Goal: Task Accomplishment & Management: Manage account settings

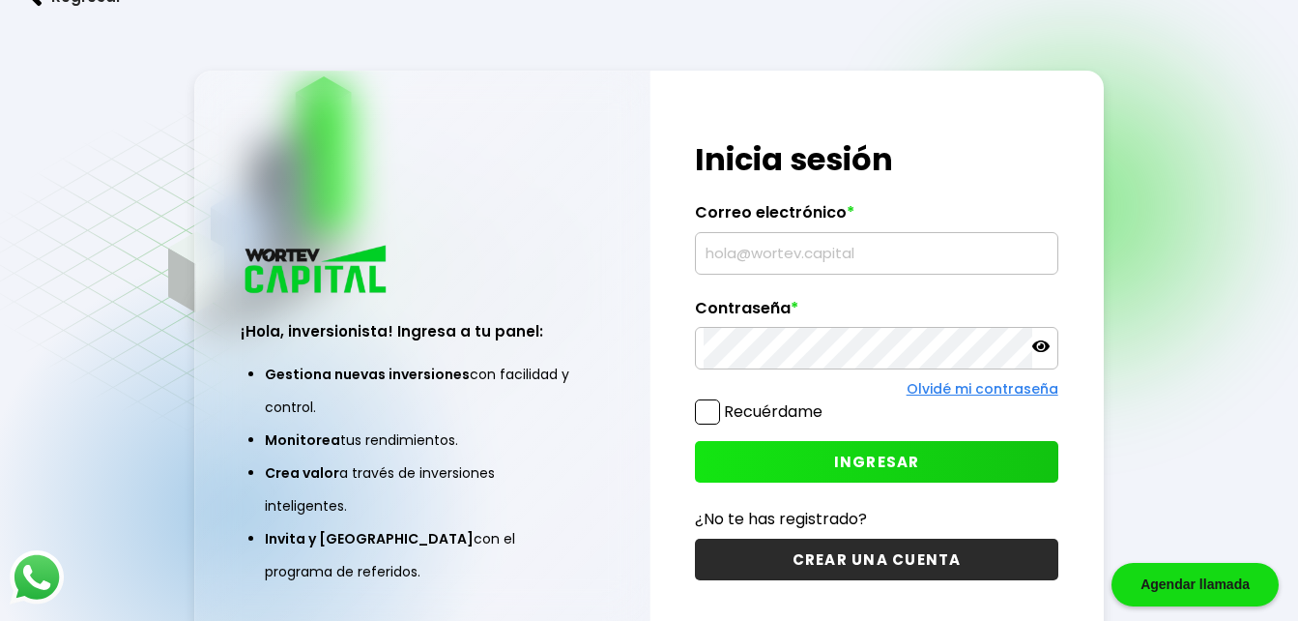
type input "[PERSON_NAME][EMAIL_ADDRESS][PERSON_NAME][DOMAIN_NAME]"
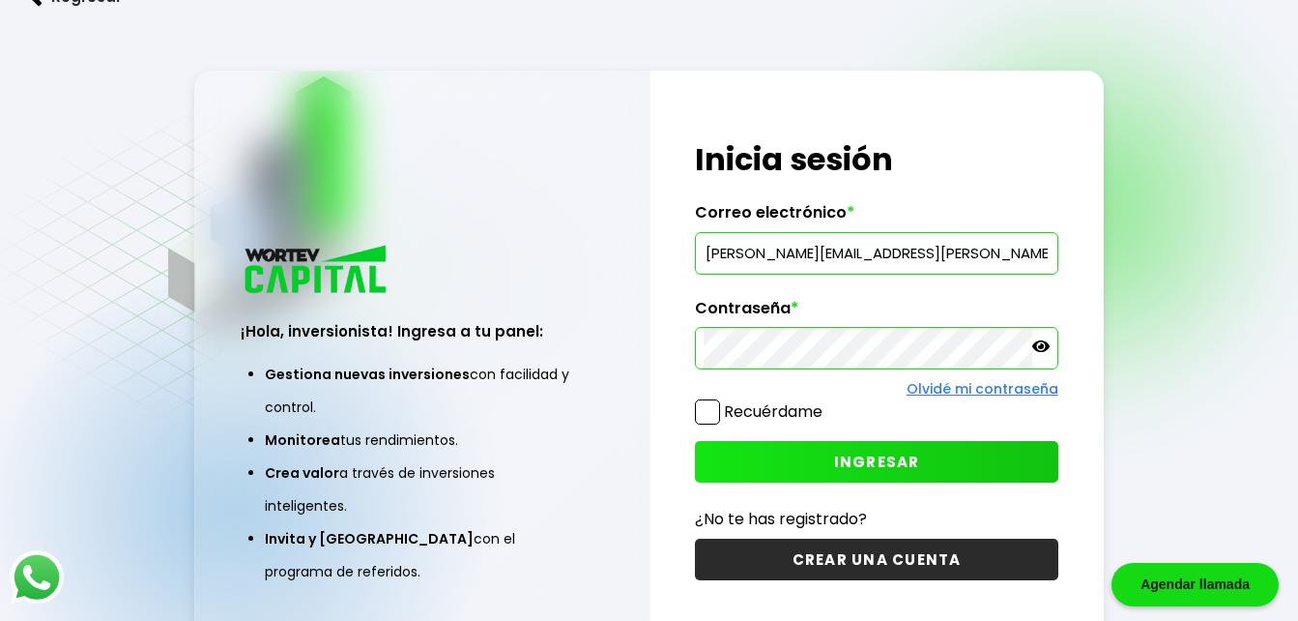
click at [1046, 344] on icon at bounding box center [1041, 346] width 17 height 12
click at [709, 403] on span at bounding box center [707, 411] width 25 height 25
click at [827, 402] on input "Recuérdame" at bounding box center [827, 402] width 0 height 0
click at [846, 465] on span "INGRESAR" at bounding box center [877, 461] width 86 height 20
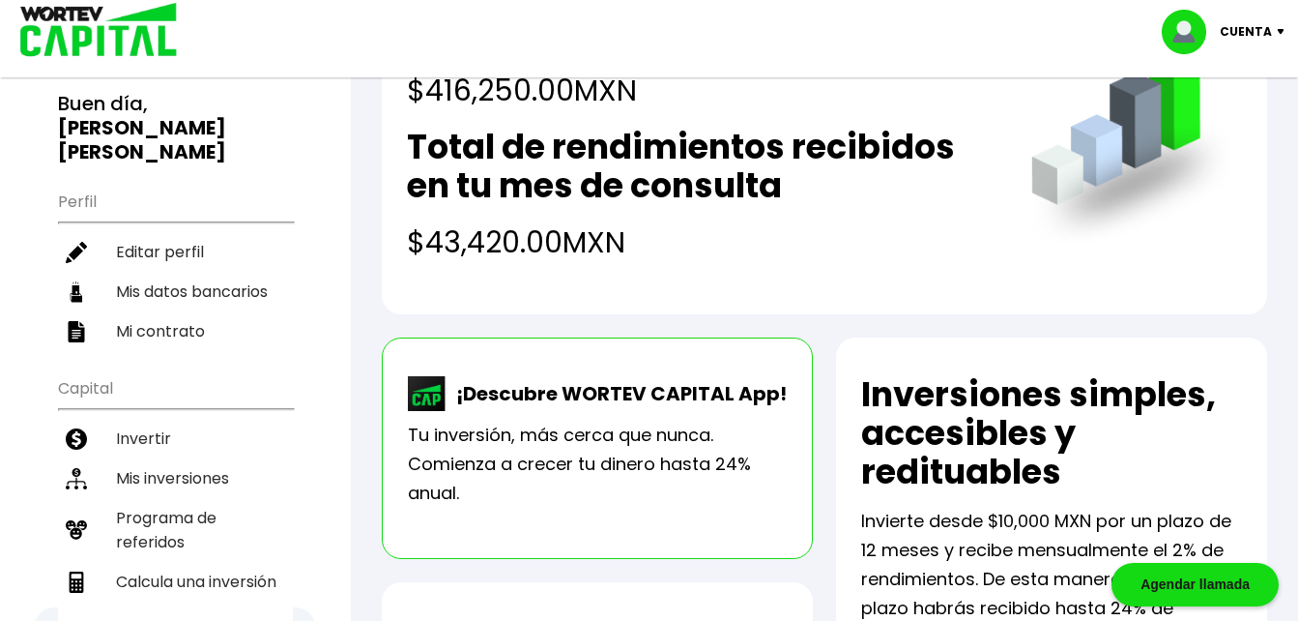
scroll to position [155, 0]
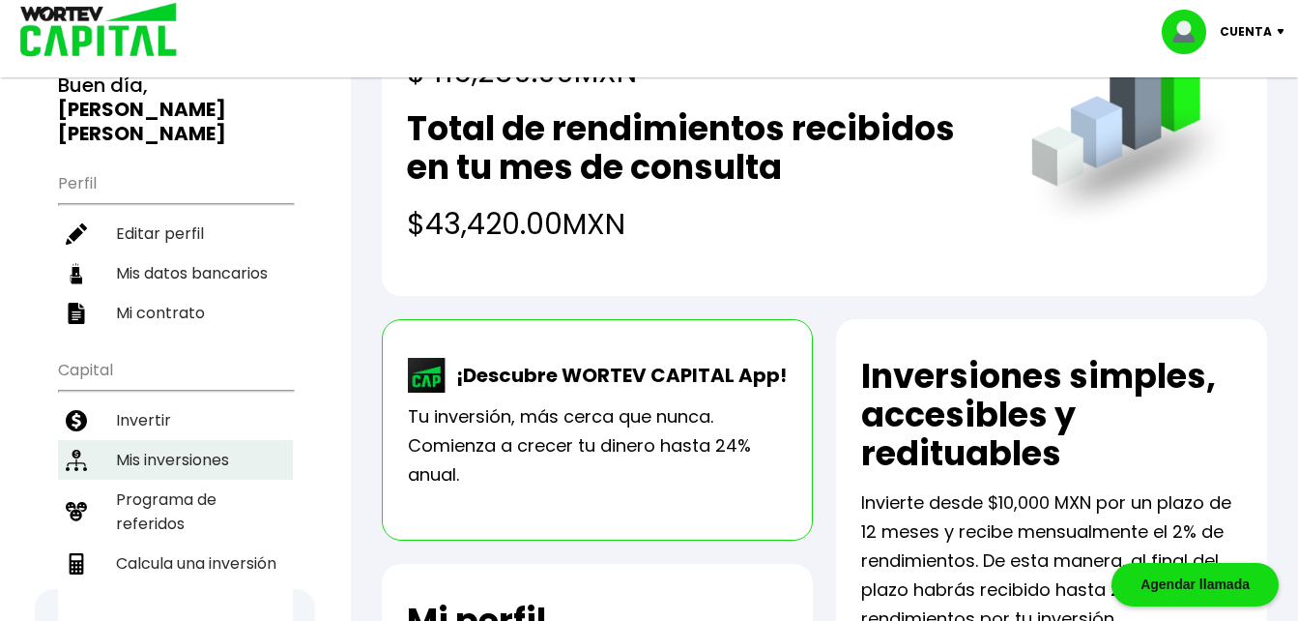
click at [132, 440] on li "Mis inversiones" at bounding box center [175, 460] width 235 height 40
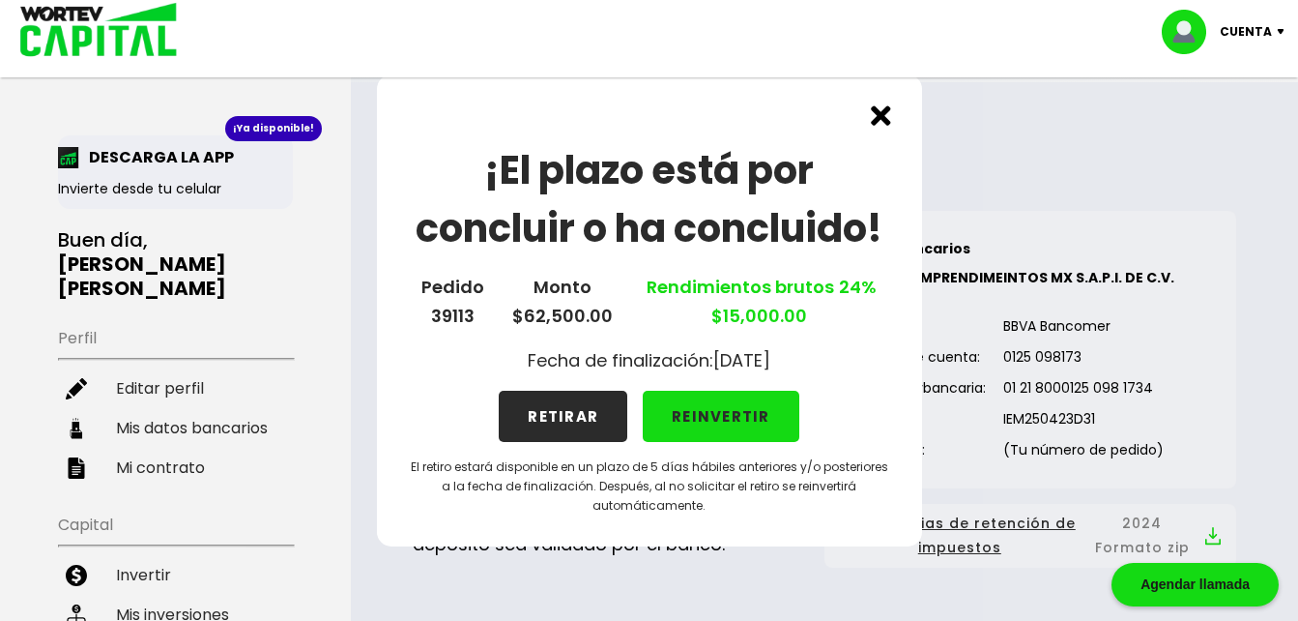
click at [547, 418] on button "RETIRAR" at bounding box center [563, 416] width 129 height 51
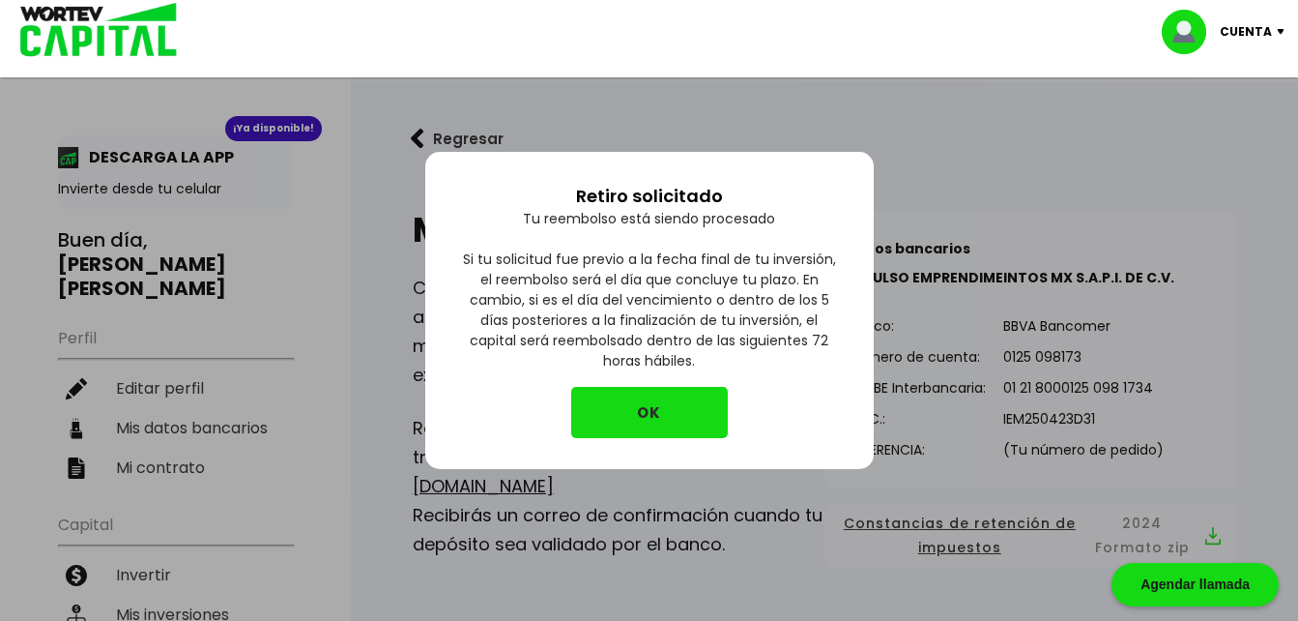
click at [659, 405] on button "OK" at bounding box center [649, 412] width 157 height 51
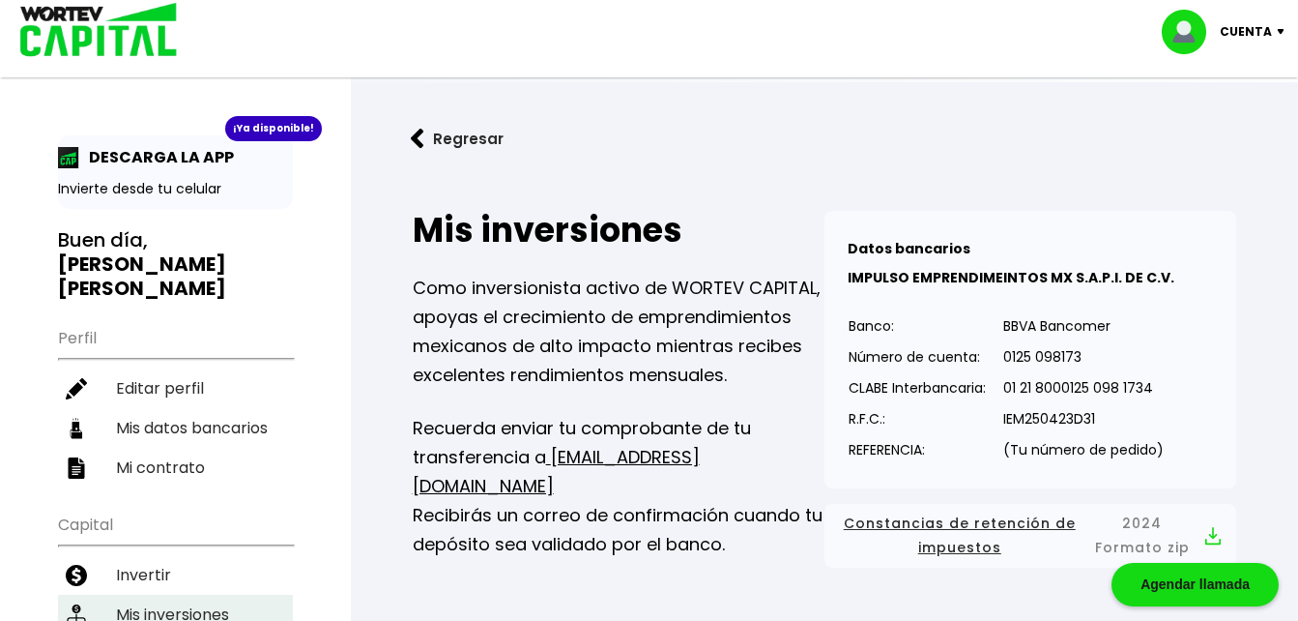
click at [163, 595] on li "Mis inversiones" at bounding box center [175, 615] width 235 height 40
click at [151, 595] on li "Mis inversiones" at bounding box center [175, 615] width 235 height 40
click at [1281, 29] on img at bounding box center [1285, 32] width 26 height 6
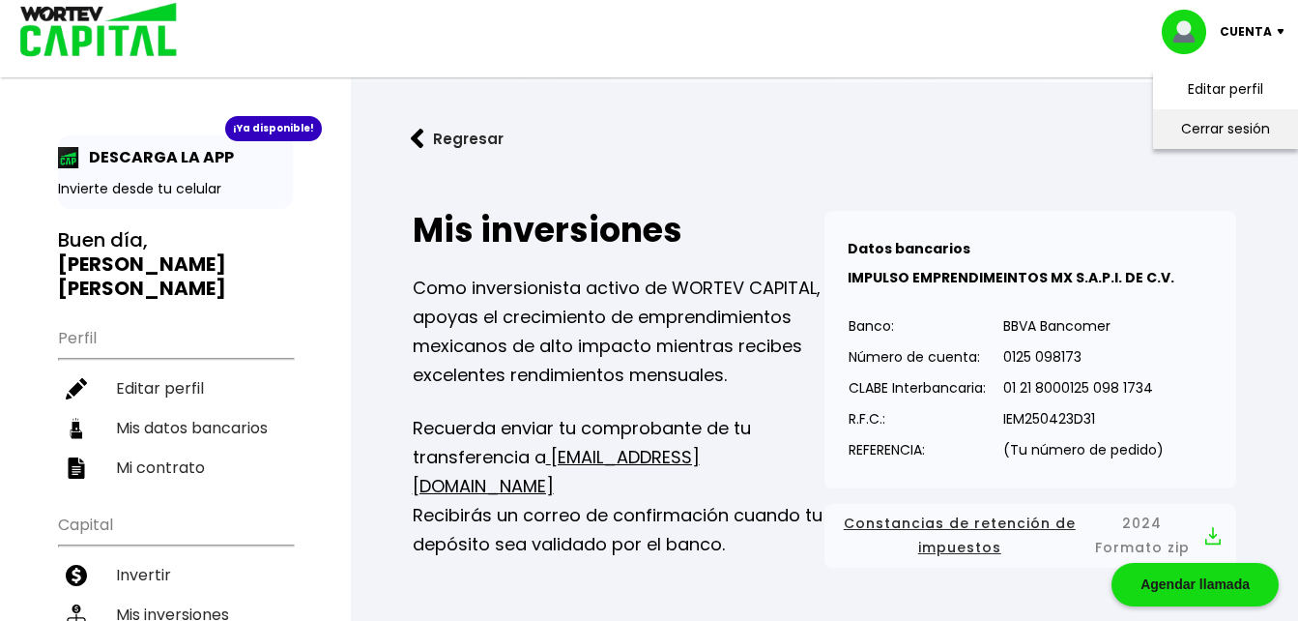
click at [1224, 124] on li "Cerrar sesión" at bounding box center [1226, 129] width 155 height 40
